Goal: Task Accomplishment & Management: Complete application form

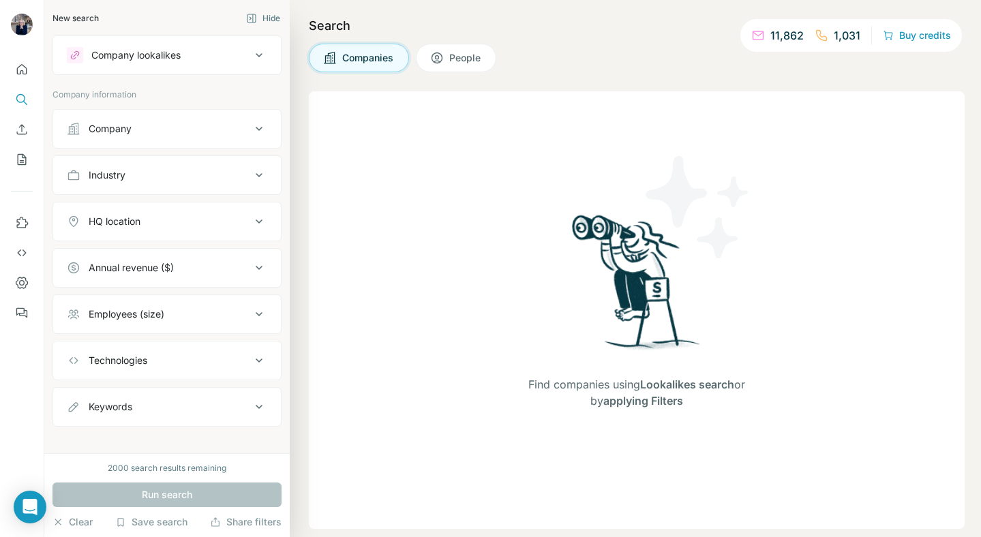
click at [643, 279] on img at bounding box center [637, 287] width 142 height 152
drag, startPoint x: 395, startPoint y: 225, endPoint x: 548, endPoint y: 224, distance: 153.3
click at [520, 215] on div "Find companies using Lookalikes search or by applying Filters" at bounding box center [637, 309] width 656 height 437
click at [548, 224] on div "Find companies using Lookalikes search or by applying Filters" at bounding box center [636, 309] width 245 height 437
click at [367, 127] on div "Find companies using Lookalikes search or by applying Filters" at bounding box center [637, 309] width 656 height 437
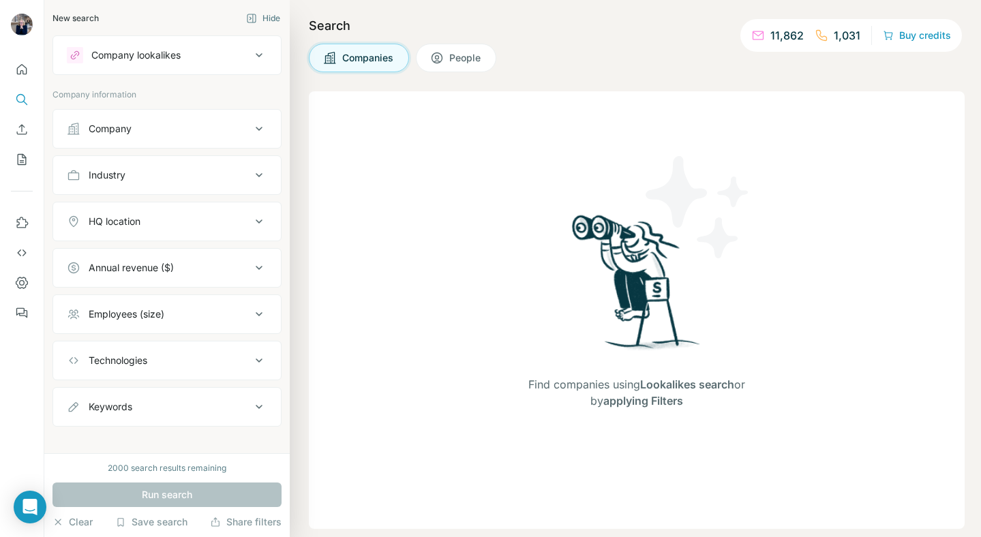
click at [478, 63] on span "People" at bounding box center [465, 58] width 33 height 14
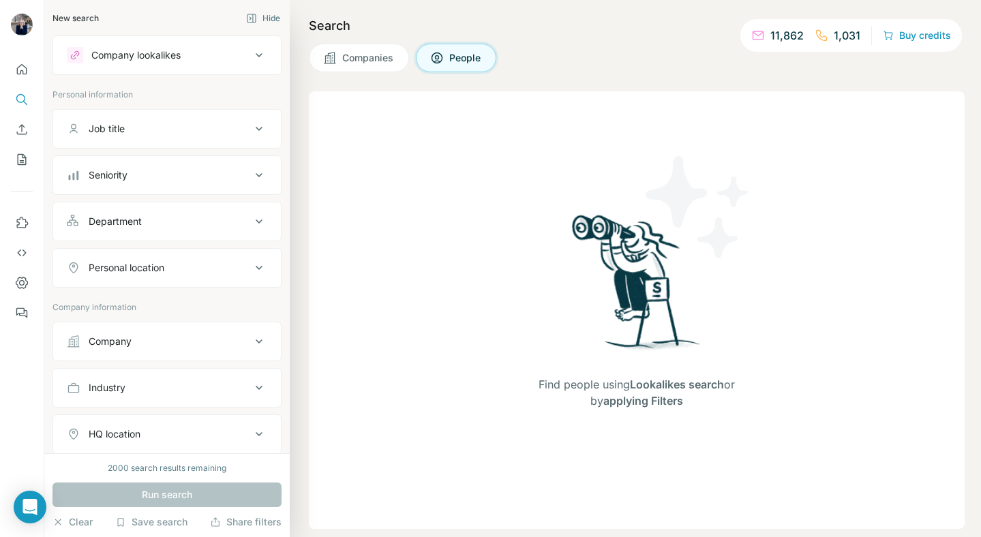
click at [372, 51] on span "Companies" at bounding box center [368, 58] width 52 height 14
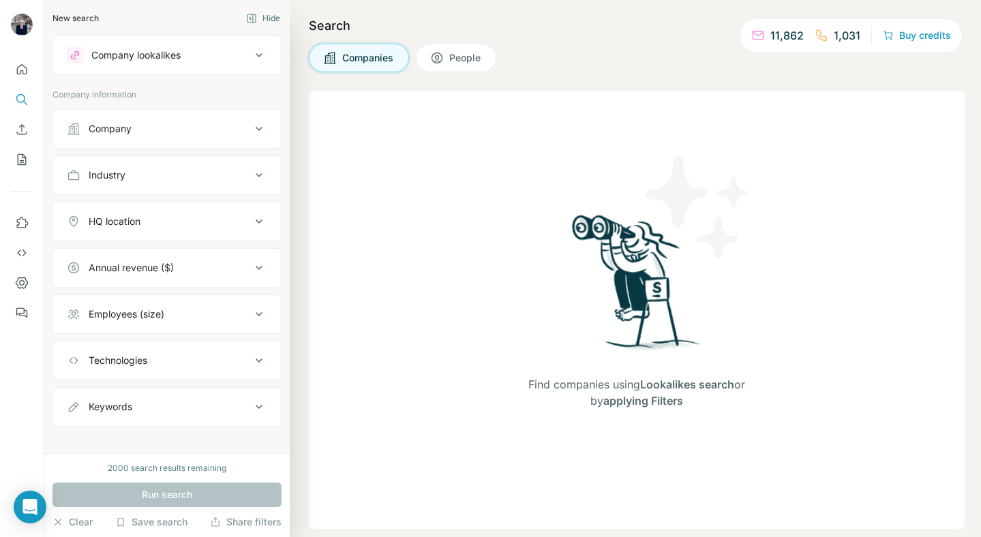
click at [198, 124] on div "Company" at bounding box center [159, 129] width 184 height 14
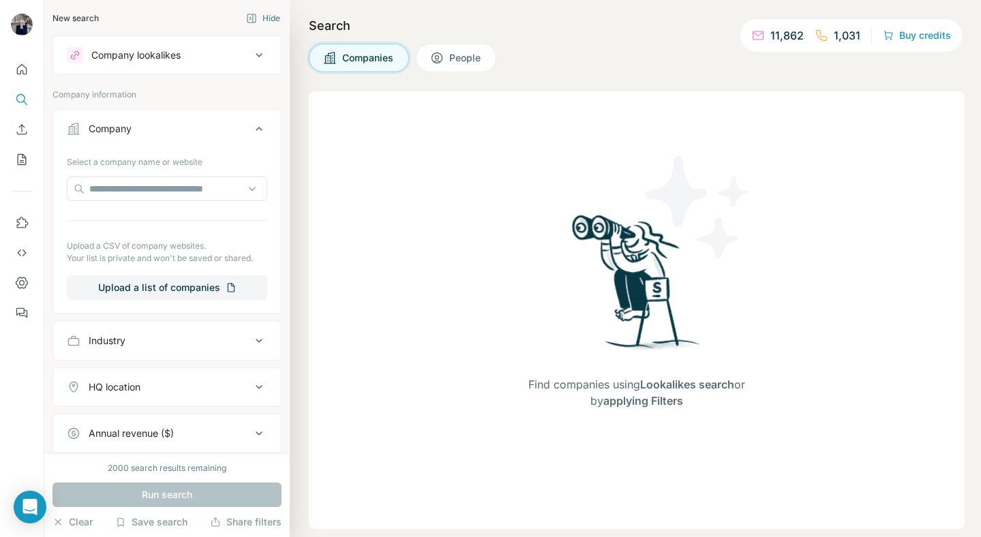
click at [198, 129] on div "Company" at bounding box center [159, 129] width 184 height 14
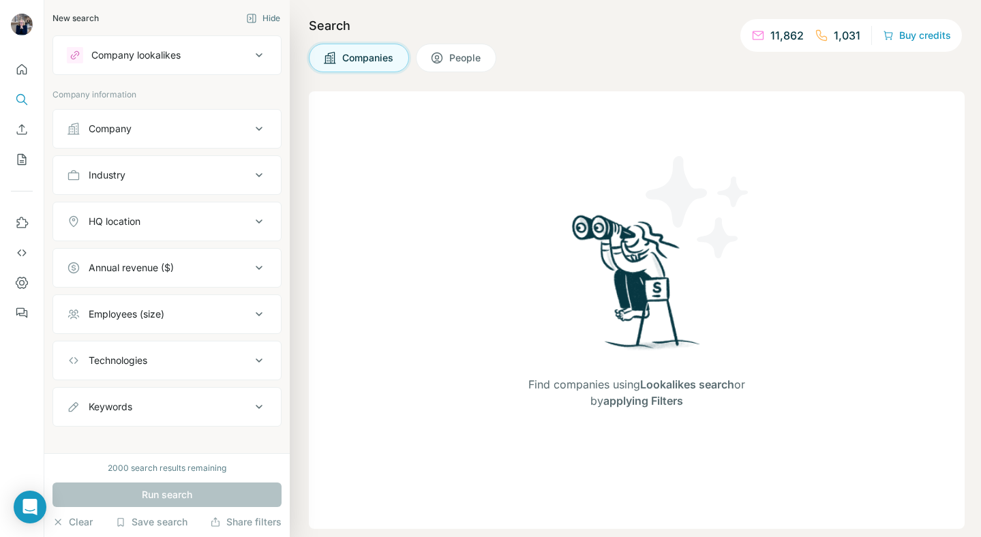
click at [194, 171] on div "Industry" at bounding box center [159, 175] width 184 height 14
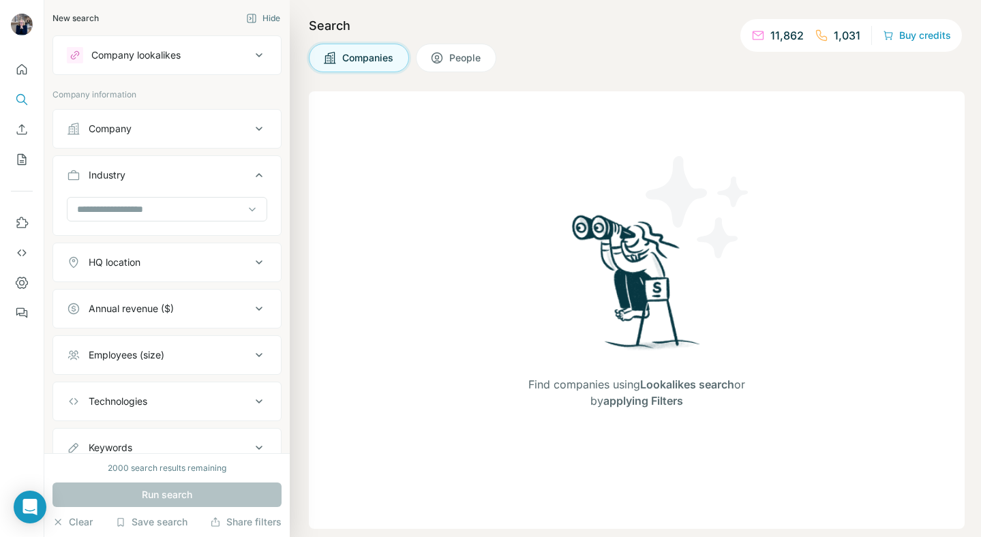
click at [194, 171] on div "Industry" at bounding box center [159, 175] width 184 height 14
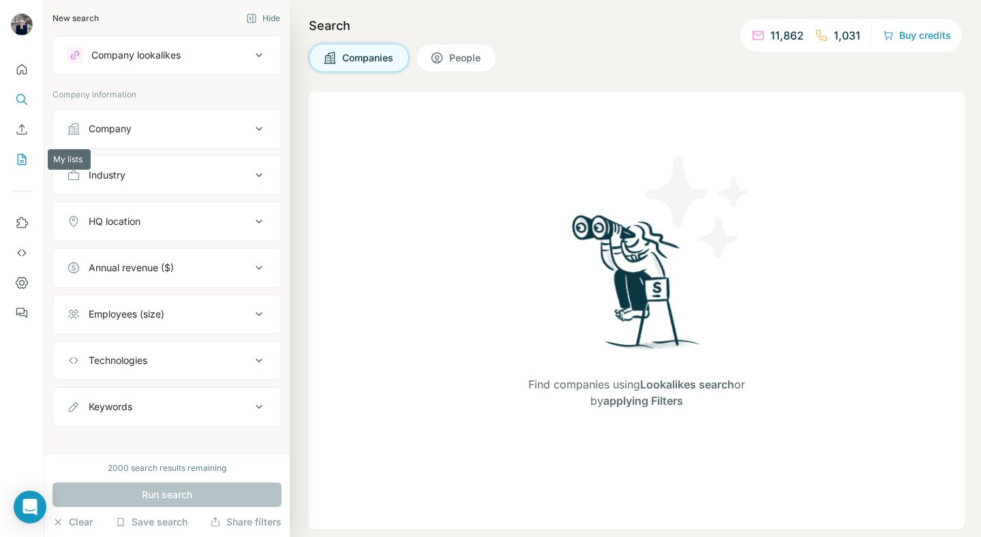
click at [17, 153] on icon "My lists" at bounding box center [22, 160] width 14 height 14
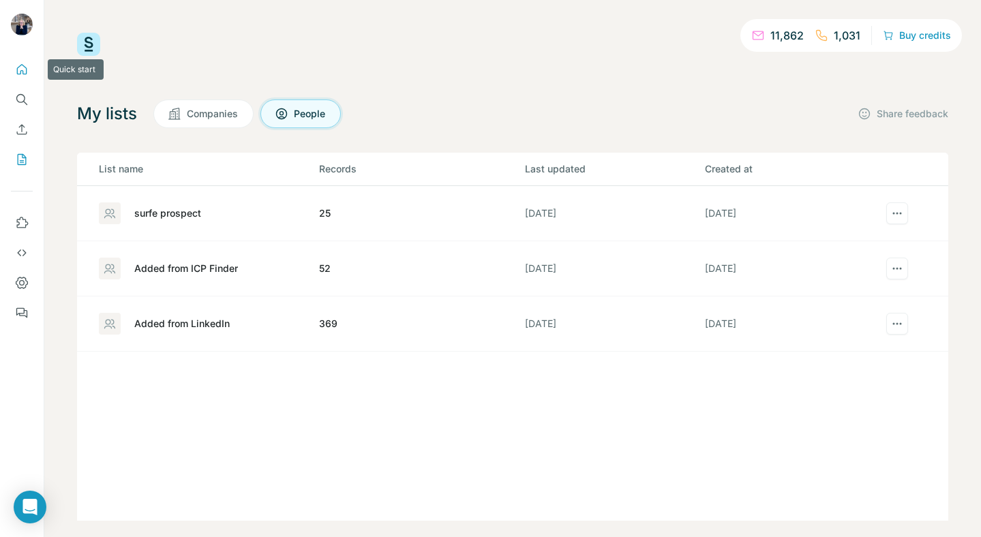
click at [25, 65] on icon "Quick start" at bounding box center [22, 70] width 14 height 14
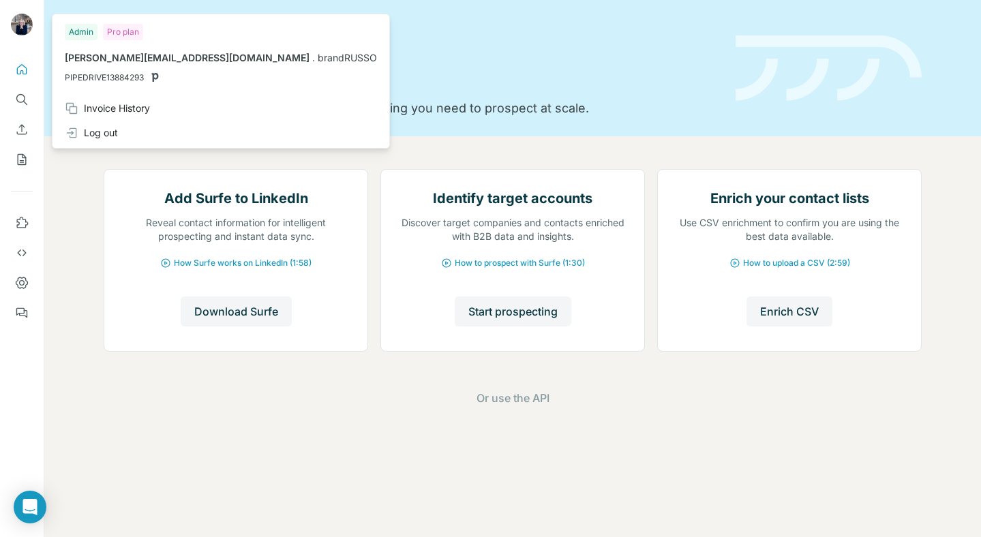
click at [18, 27] on img at bounding box center [22, 25] width 22 height 22
click at [20, 221] on icon "Use Surfe on LinkedIn" at bounding box center [22, 223] width 14 height 14
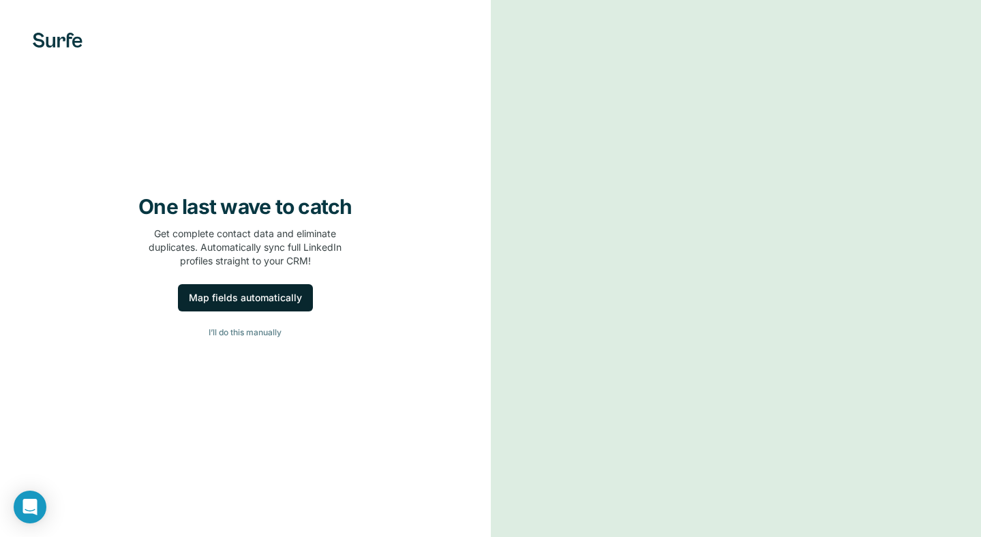
click at [292, 303] on div "Map fields automatically" at bounding box center [245, 298] width 113 height 14
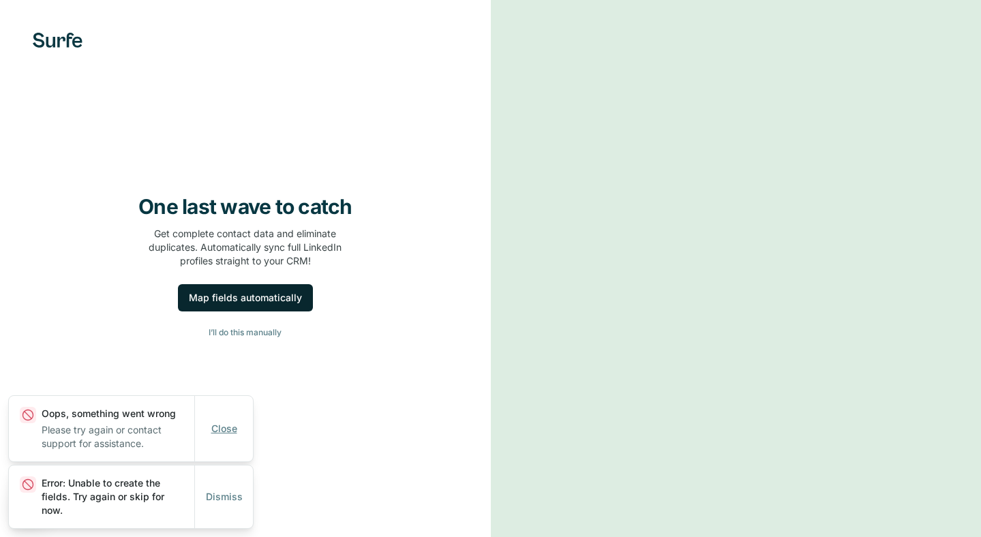
click at [218, 430] on span "Close" at bounding box center [224, 429] width 26 height 14
click at [220, 502] on span "Dismiss" at bounding box center [224, 497] width 37 height 14
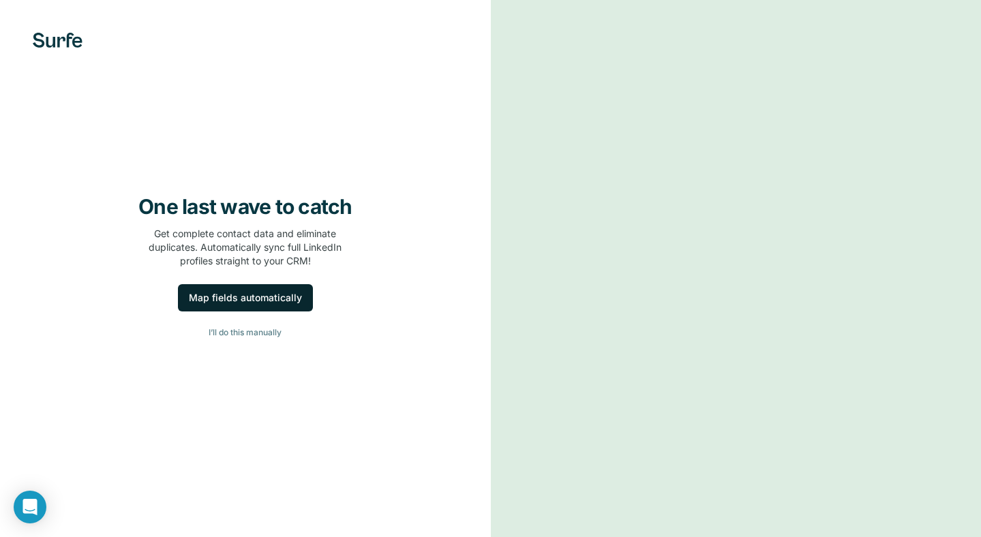
click at [255, 301] on div "Map fields automatically" at bounding box center [245, 298] width 113 height 14
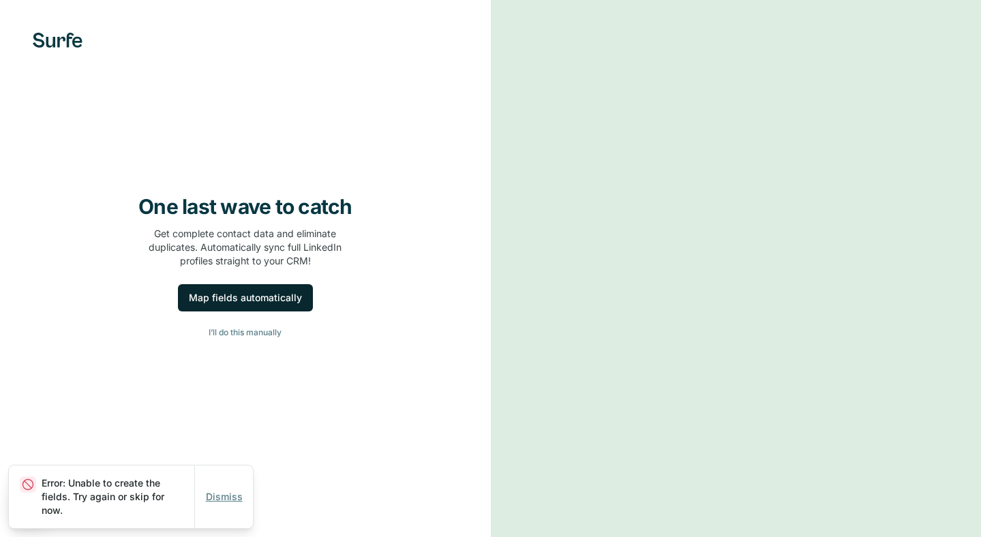
click at [228, 499] on span "Dismiss" at bounding box center [224, 497] width 37 height 14
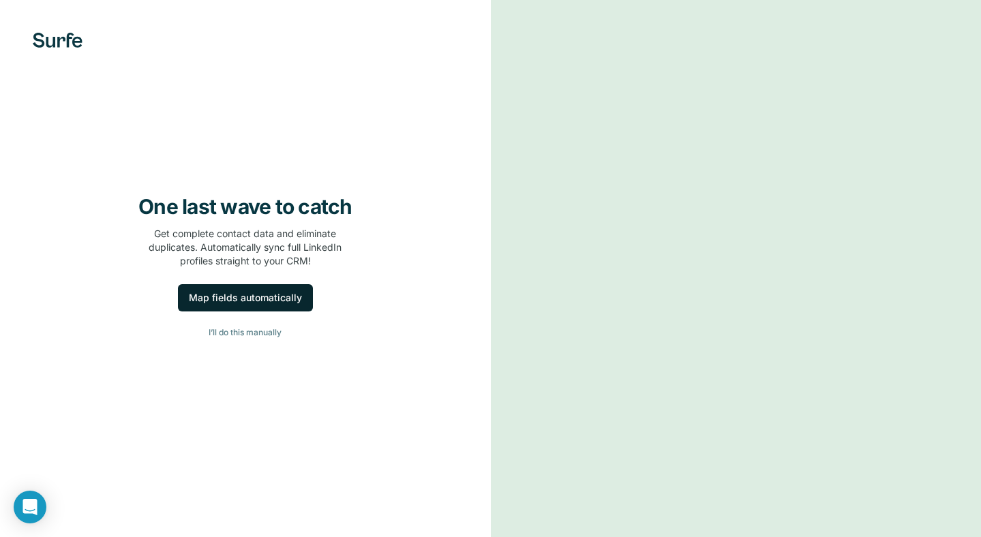
click at [226, 307] on button "Map fields automatically" at bounding box center [245, 297] width 135 height 27
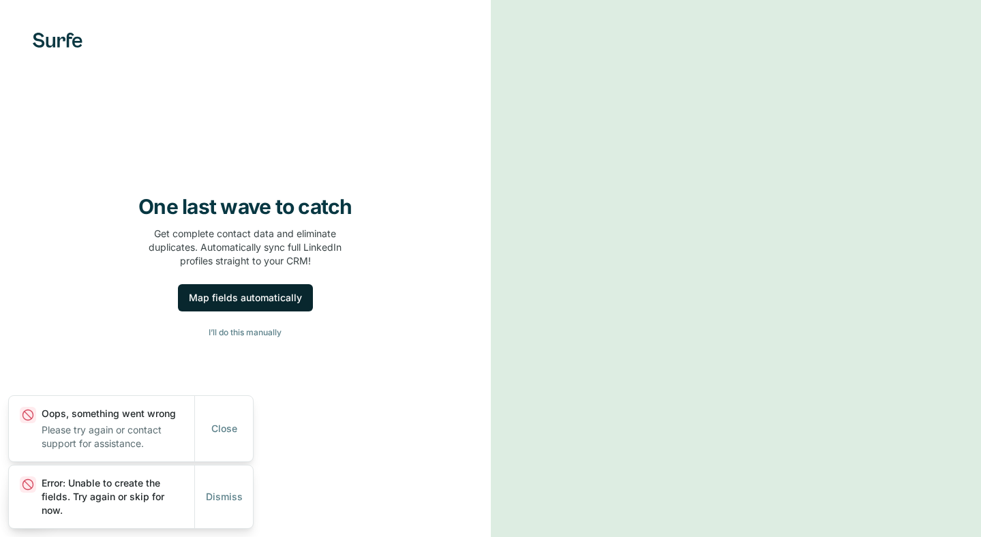
click at [226, 307] on button "Map fields automatically" at bounding box center [245, 297] width 135 height 27
click at [256, 301] on div "Map fields automatically" at bounding box center [245, 298] width 113 height 14
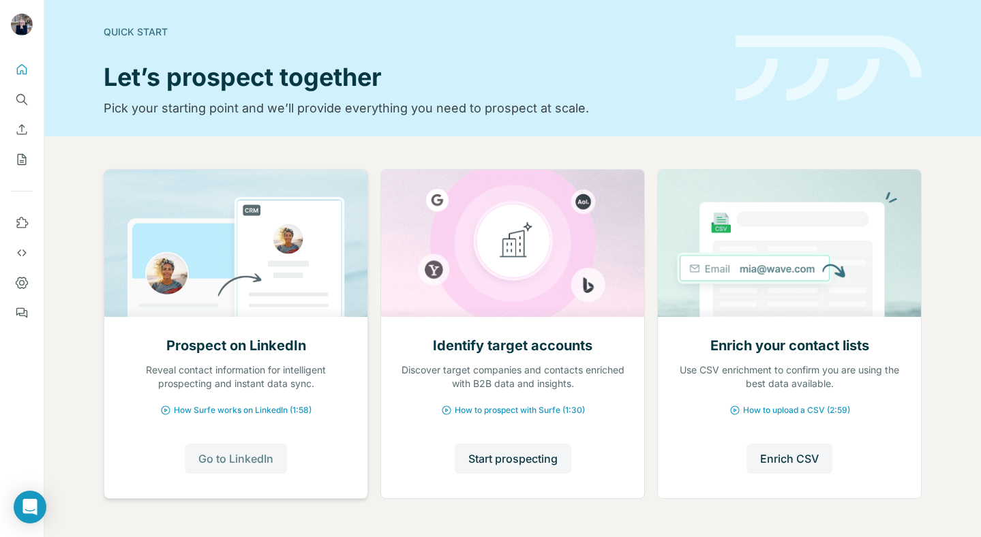
click at [243, 467] on button "Go to LinkedIn" at bounding box center [236, 459] width 102 height 30
